Goal: Transaction & Acquisition: Purchase product/service

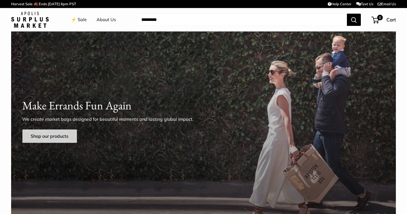
click at [38, 136] on link "Shop our products" at bounding box center [49, 135] width 55 height 13
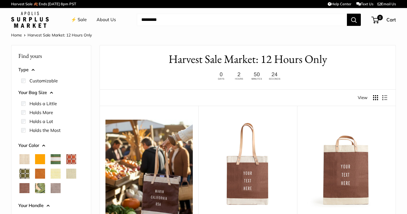
click at [24, 187] on span "Mustang" at bounding box center [24, 188] width 10 height 10
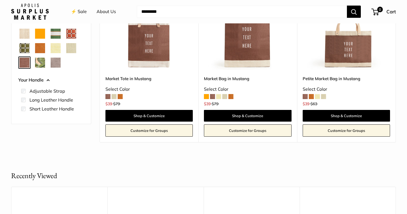
scroll to position [139, 0]
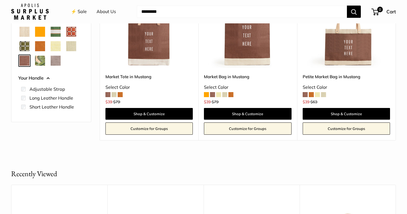
click at [69, 31] on span "Chenille Window Brick" at bounding box center [71, 32] width 10 height 10
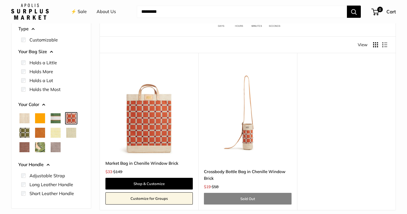
scroll to position [53, 0]
click at [55, 143] on span "Taupe" at bounding box center [56, 147] width 10 height 10
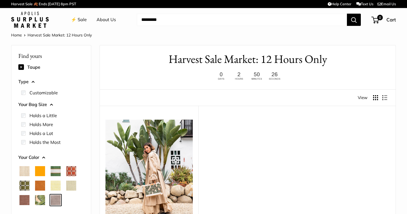
click at [25, 199] on span "Mustang" at bounding box center [24, 200] width 10 height 10
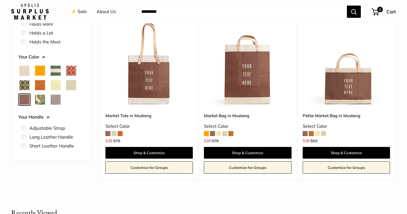
scroll to position [97, 0]
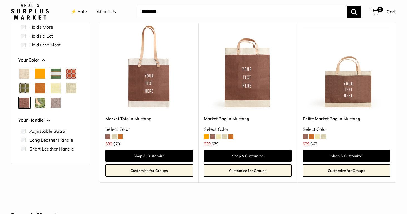
click at [71, 72] on span "Chenille Window Brick" at bounding box center [71, 74] width 10 height 10
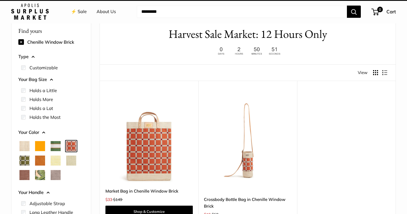
scroll to position [15, 0]
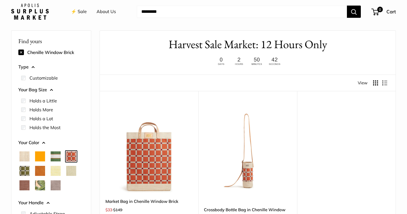
click at [22, 168] on span "Chenille Window Sage" at bounding box center [24, 171] width 10 height 10
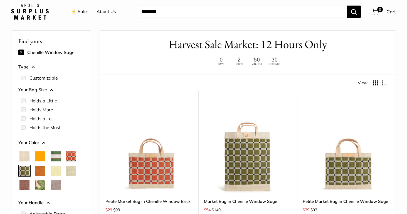
click at [56, 156] on span "Court Green" at bounding box center [56, 156] width 10 height 10
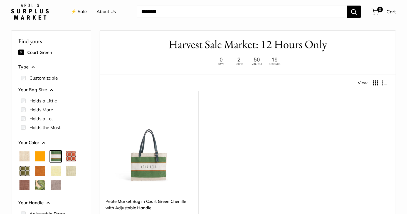
click at [41, 168] on span "Cognac" at bounding box center [40, 171] width 10 height 10
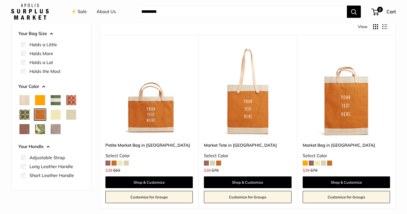
scroll to position [63, 0]
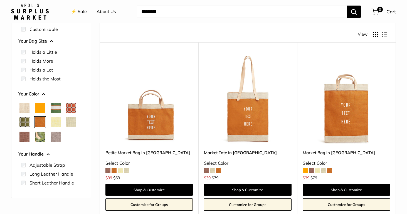
click at [58, 105] on span "Court Green" at bounding box center [56, 108] width 10 height 10
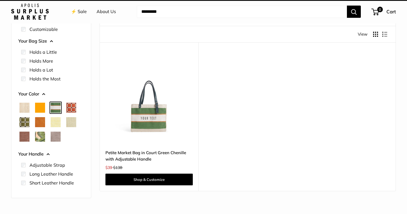
scroll to position [15, 0]
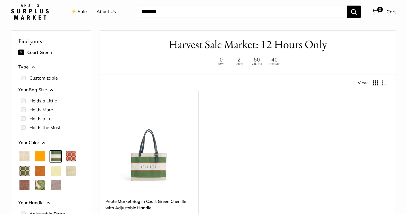
click at [70, 153] on span "Chenille Window Brick" at bounding box center [71, 156] width 10 height 10
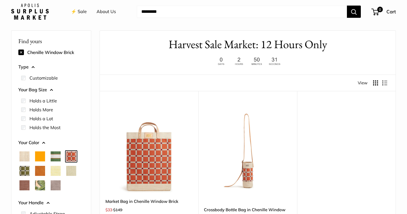
click at [24, 158] on span "Natural" at bounding box center [24, 156] width 10 height 10
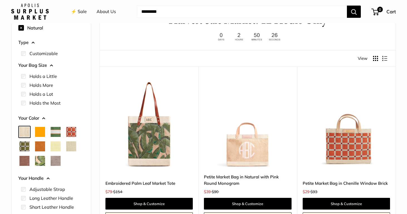
scroll to position [76, 0]
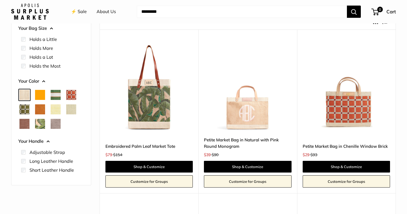
click at [0, 0] on img at bounding box center [0, 0] width 0 height 0
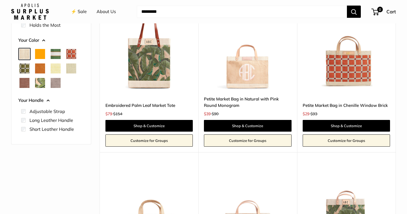
scroll to position [117, 0]
click at [24, 64] on span "Chenille Window Sage" at bounding box center [24, 68] width 10 height 10
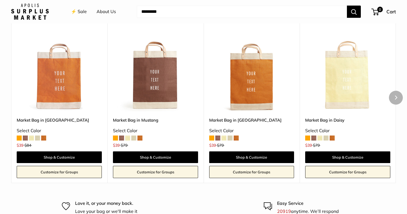
scroll to position [295, 0]
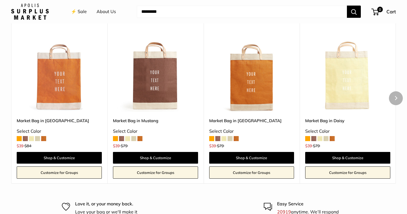
click at [0, 0] on img at bounding box center [0, 0] width 0 height 0
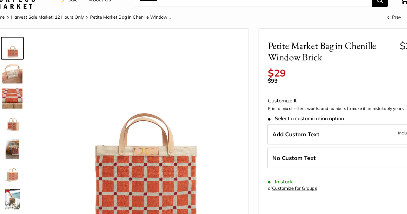
click at [20, 187] on img at bounding box center [29, 196] width 18 height 18
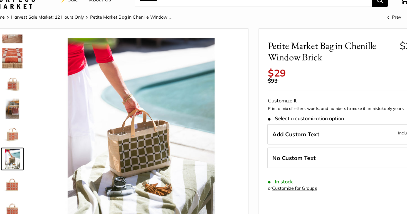
scroll to position [4, 0]
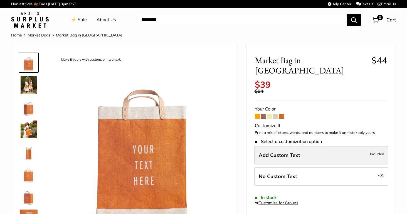
click at [266, 152] on span "Add Custom Text" at bounding box center [279, 155] width 41 height 6
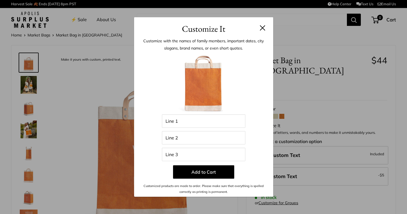
click at [264, 27] on button at bounding box center [263, 28] width 6 height 6
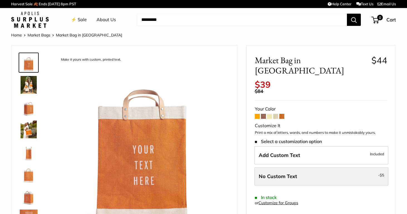
click at [261, 173] on span "No Custom Text" at bounding box center [278, 176] width 38 height 6
